Goal: Entertainment & Leisure: Consume media (video, audio)

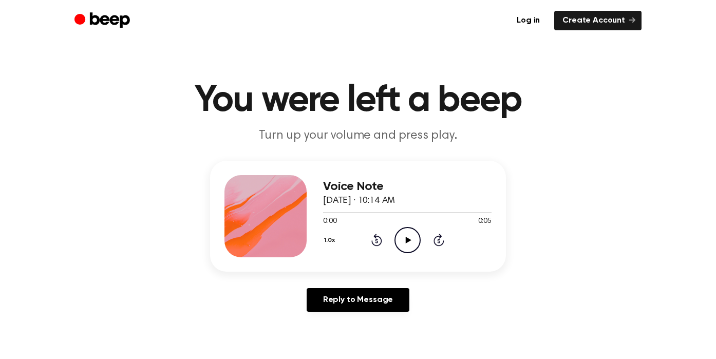
click at [546, 163] on div "Voice Note December 11, 2024 · 10:14 AM 0:00 0:05 Your browser does not support…" at bounding box center [357, 240] width 691 height 159
click at [407, 242] on icon "Play Audio" at bounding box center [407, 240] width 26 height 26
click at [377, 239] on icon at bounding box center [376, 241] width 3 height 4
click at [408, 239] on icon at bounding box center [408, 240] width 6 height 7
click at [407, 242] on icon "Play Audio" at bounding box center [407, 240] width 26 height 26
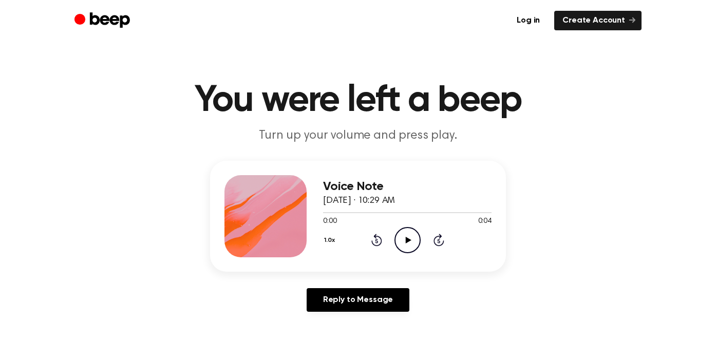
click at [405, 240] on icon at bounding box center [408, 240] width 6 height 7
click at [409, 238] on icon "Play Audio" at bounding box center [407, 240] width 26 height 26
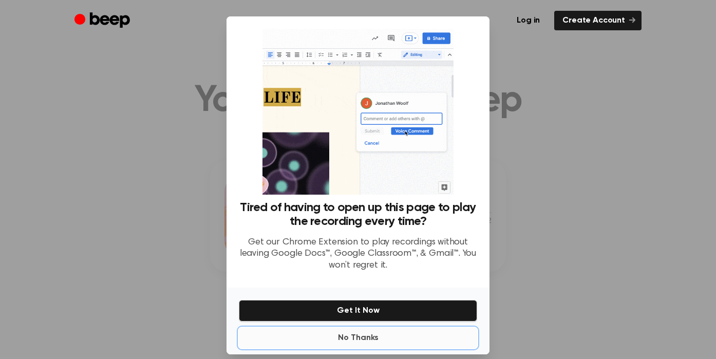
click at [356, 338] on button "No Thanks" at bounding box center [358, 337] width 238 height 21
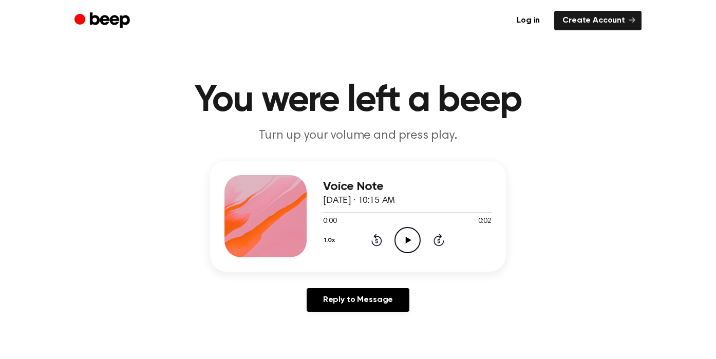
click at [410, 239] on icon at bounding box center [408, 240] width 6 height 7
click at [405, 237] on icon "Play Audio" at bounding box center [407, 240] width 26 height 26
click at [404, 239] on icon "Play Audio" at bounding box center [407, 240] width 26 height 26
click at [404, 238] on icon "Play Audio" at bounding box center [407, 240] width 26 height 26
click at [409, 241] on icon "Play Audio" at bounding box center [407, 240] width 26 height 26
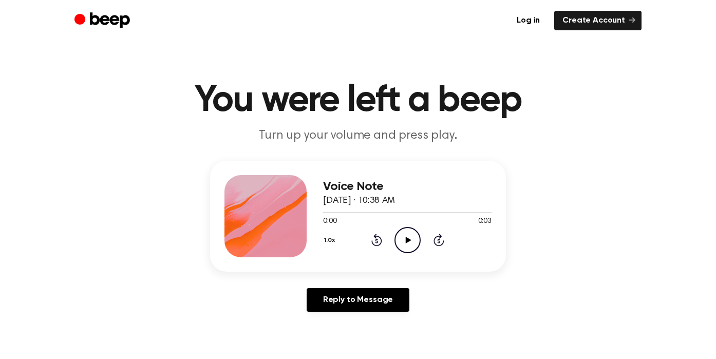
click at [407, 238] on icon at bounding box center [408, 240] width 6 height 7
click at [403, 236] on icon "Play Audio" at bounding box center [407, 240] width 26 height 26
click at [410, 236] on icon "Play Audio" at bounding box center [407, 240] width 26 height 26
click at [410, 238] on icon "Play Audio" at bounding box center [407, 240] width 26 height 26
click at [405, 239] on icon at bounding box center [408, 240] width 6 height 7
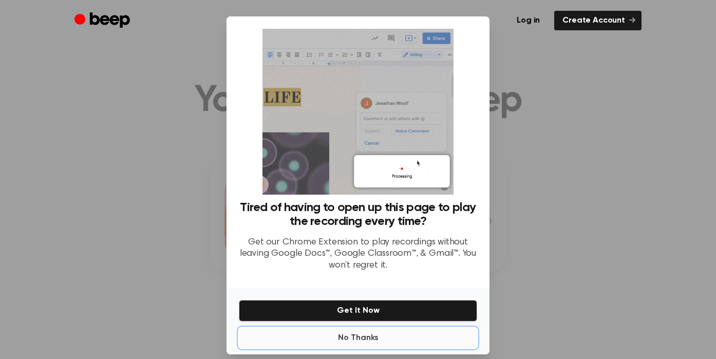
click at [355, 338] on button "No Thanks" at bounding box center [358, 337] width 238 height 21
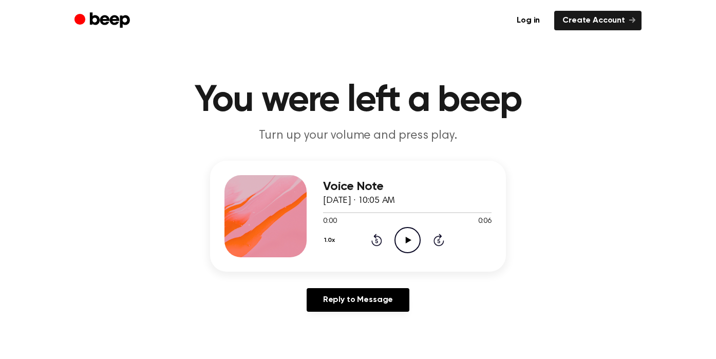
click at [408, 243] on icon "Play Audio" at bounding box center [407, 240] width 26 height 26
click at [406, 239] on icon at bounding box center [408, 240] width 6 height 7
click at [409, 235] on icon "Play Audio" at bounding box center [407, 240] width 26 height 26
click at [398, 242] on icon "Play Audio" at bounding box center [407, 240] width 26 height 26
click at [413, 238] on icon "Play Audio" at bounding box center [407, 240] width 26 height 26
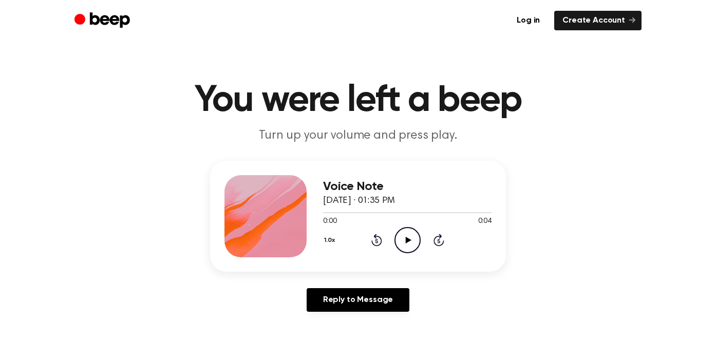
click at [410, 245] on icon "Play Audio" at bounding box center [407, 240] width 26 height 26
click at [404, 238] on icon "Play Audio" at bounding box center [407, 240] width 26 height 26
click at [411, 239] on icon "Play Audio" at bounding box center [407, 240] width 26 height 26
click at [409, 240] on icon at bounding box center [408, 240] width 6 height 7
click at [408, 237] on icon "Play Audio" at bounding box center [407, 240] width 26 height 26
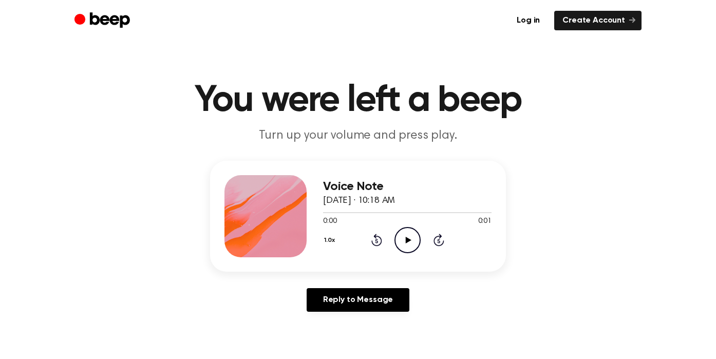
click at [405, 237] on icon at bounding box center [408, 240] width 6 height 7
click at [406, 239] on icon at bounding box center [408, 240] width 6 height 7
click at [407, 241] on icon at bounding box center [408, 240] width 6 height 7
click at [408, 239] on icon at bounding box center [408, 240] width 6 height 7
click at [408, 240] on icon at bounding box center [408, 240] width 6 height 7
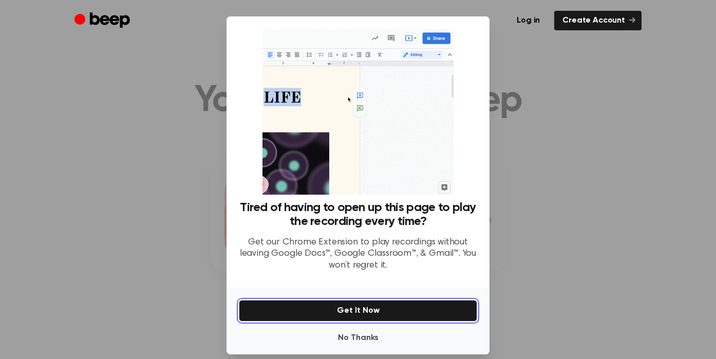
click at [357, 311] on button "Get It Now" at bounding box center [358, 311] width 238 height 22
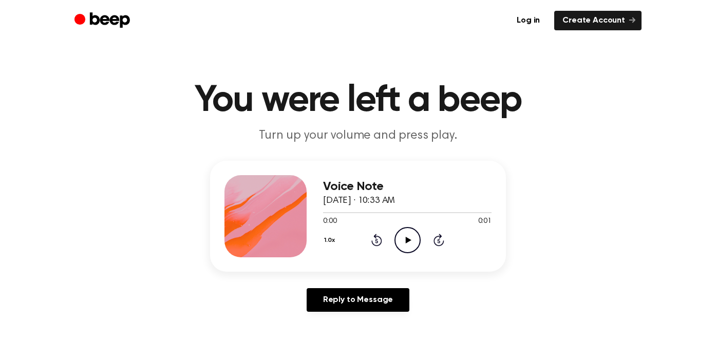
click at [403, 235] on icon "Play Audio" at bounding box center [407, 240] width 26 height 26
click at [408, 240] on icon at bounding box center [408, 240] width 6 height 7
click at [409, 238] on icon "Play Audio" at bounding box center [407, 240] width 26 height 26
click at [405, 236] on icon "Play Audio" at bounding box center [407, 240] width 26 height 26
click at [407, 237] on icon "Play Audio" at bounding box center [407, 240] width 26 height 26
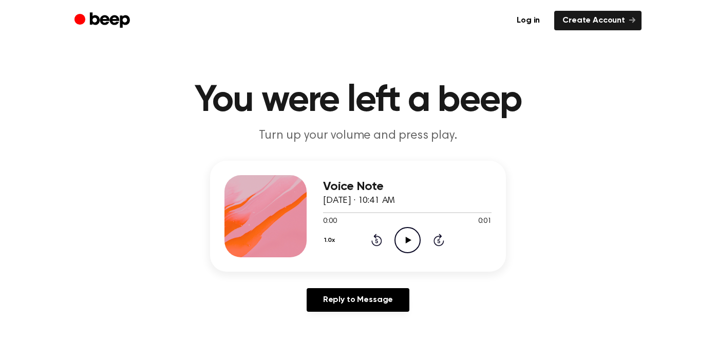
click at [408, 237] on icon "Play Audio" at bounding box center [407, 240] width 26 height 26
click at [406, 237] on icon at bounding box center [408, 240] width 6 height 7
click at [407, 238] on icon at bounding box center [408, 240] width 6 height 7
click at [411, 239] on icon "Play Audio" at bounding box center [407, 240] width 26 height 26
click at [403, 239] on icon "Play Audio" at bounding box center [407, 240] width 26 height 26
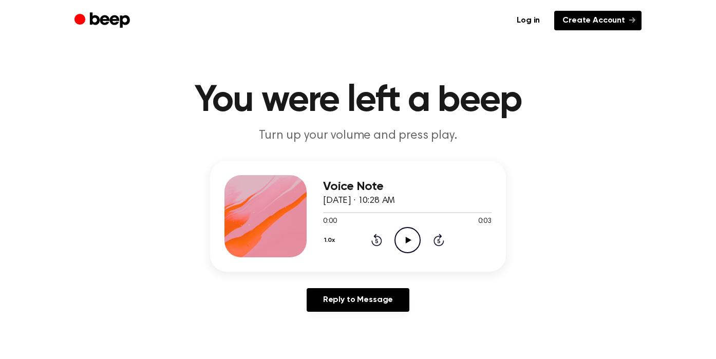
click at [611, 20] on link "Create Account" at bounding box center [597, 21] width 87 height 20
